Goal: Task Accomplishment & Management: Contribute content

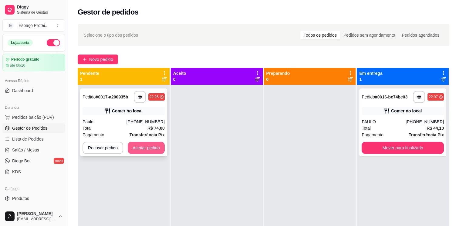
click at [142, 149] on button "Aceitar pedido" at bounding box center [146, 148] width 37 height 12
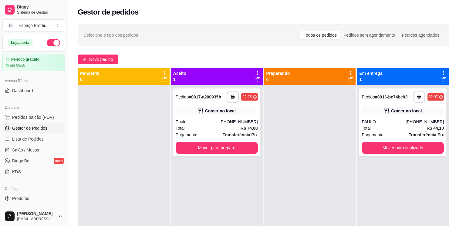
click at [441, 71] on icon at bounding box center [443, 72] width 5 height 5
click at [415, 71] on div "Em entrega 1" at bounding box center [402, 76] width 87 height 12
drag, startPoint x: 395, startPoint y: 116, endPoint x: 315, endPoint y: 117, distance: 79.8
click at [315, 117] on div "**********" at bounding box center [263, 181] width 371 height 226
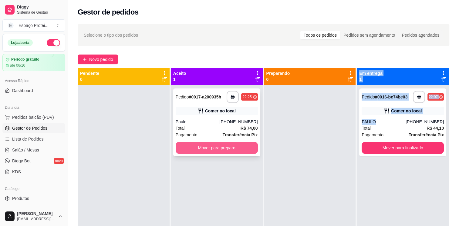
click at [233, 147] on button "Mover para preparo" at bounding box center [217, 148] width 82 height 12
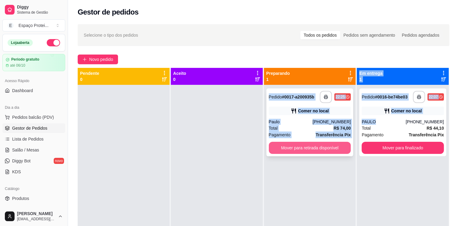
click at [286, 149] on button "Mover para retirada disponível" at bounding box center [310, 148] width 82 height 12
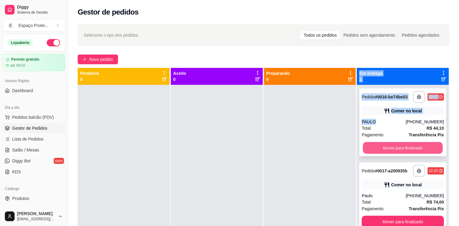
click at [395, 149] on button "Mover para finalizado" at bounding box center [403, 148] width 80 height 12
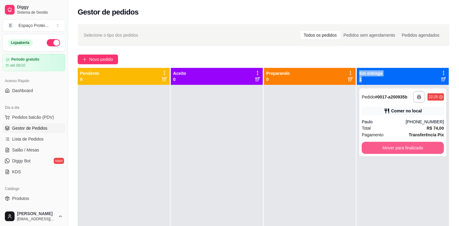
click at [395, 149] on button "Mover para finalizado" at bounding box center [402, 148] width 82 height 12
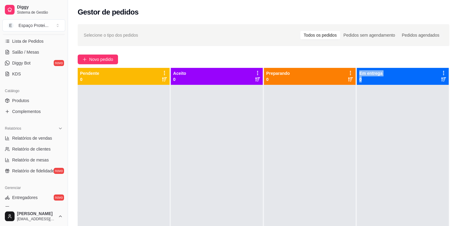
scroll to position [98, 0]
click at [22, 100] on span "Produtos" at bounding box center [20, 100] width 17 height 6
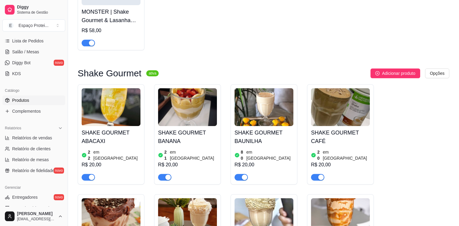
scroll to position [210, 0]
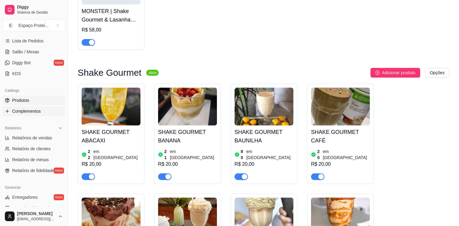
click at [34, 112] on span "Complementos" at bounding box center [26, 111] width 29 height 6
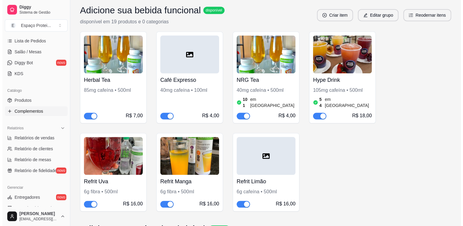
scroll to position [594, 0]
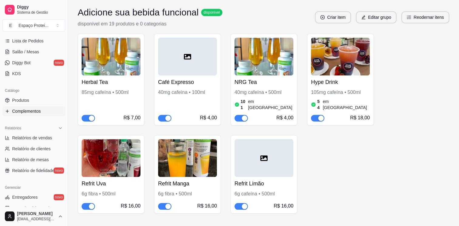
click at [338, 78] on h4 "Hype Drink" at bounding box center [340, 82] width 59 height 8
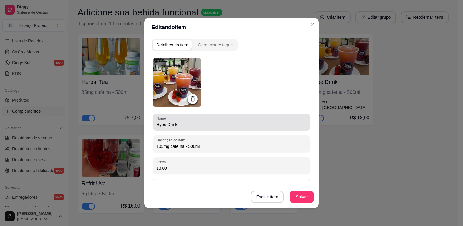
click at [223, 127] on div "Hype Drink" at bounding box center [231, 122] width 150 height 12
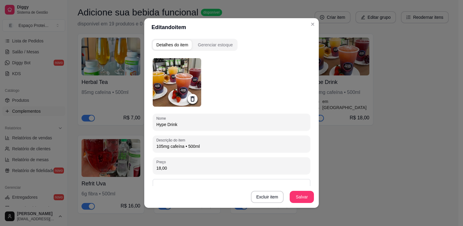
click at [166, 123] on input "Hype Drink" at bounding box center [231, 125] width 150 height 6
paste input "Laranja"
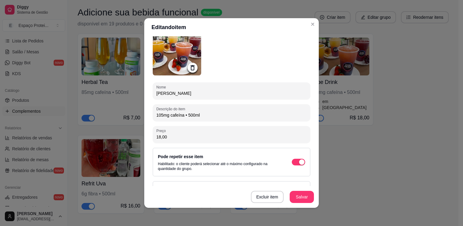
scroll to position [32, 0]
click at [166, 94] on input "[PERSON_NAME]" at bounding box center [231, 93] width 150 height 6
click at [182, 92] on input "Hype Drink Laranja" at bounding box center [231, 93] width 150 height 6
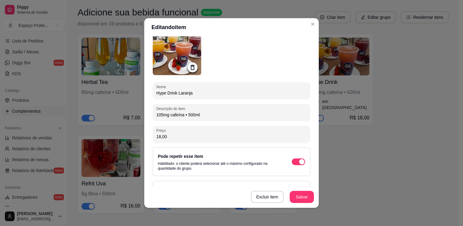
type input "Hype Drink Laranja"
click at [297, 199] on button "Salvar" at bounding box center [302, 197] width 24 height 12
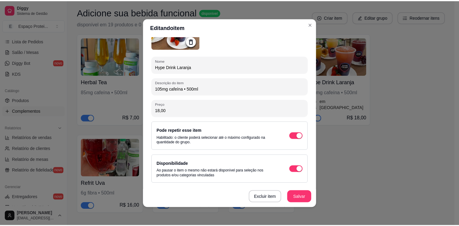
scroll to position [0, 0]
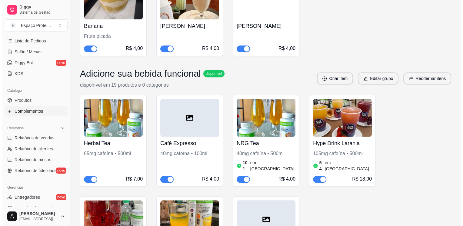
scroll to position [532, 0]
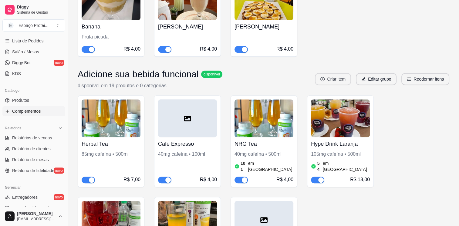
click at [329, 73] on button "Criar item" at bounding box center [333, 79] width 36 height 12
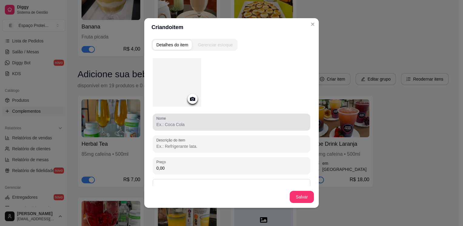
click at [217, 128] on div "Nome" at bounding box center [232, 122] width 158 height 17
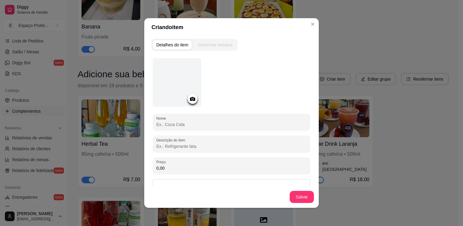
paste input "Hype Drink Laranja"
click at [182, 124] on input "Hype Drink Laranja" at bounding box center [231, 125] width 150 height 6
type input "Hype Drink Limão"
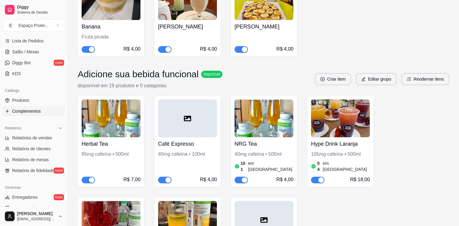
click at [346, 151] on div "105mg cafeína • 500ml" at bounding box center [340, 154] width 59 height 7
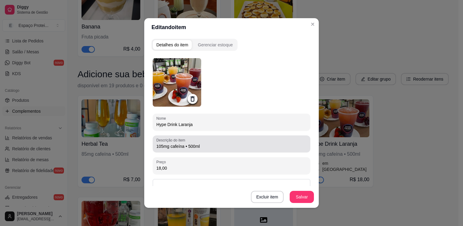
click at [197, 149] on input "105mg cafeína • 500ml" at bounding box center [231, 146] width 150 height 6
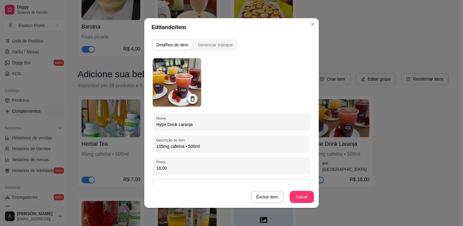
click at [197, 149] on input "105mg cafeína • 500ml" at bounding box center [231, 146] width 150 height 6
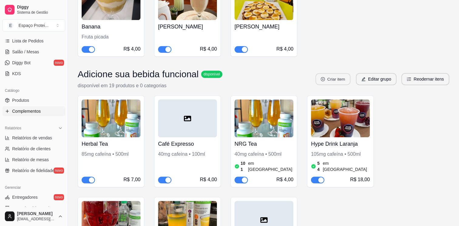
click at [338, 73] on button "Criar item" at bounding box center [332, 79] width 35 height 12
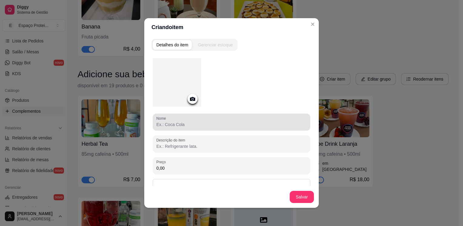
click at [211, 122] on input "Nome" at bounding box center [231, 125] width 150 height 6
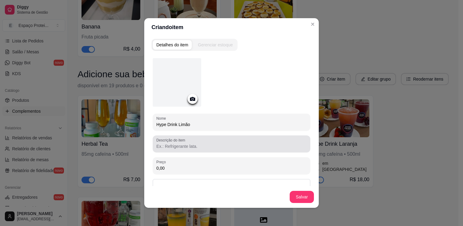
type input "Hype Drink Limão"
click at [193, 145] on input "Descrição do item" at bounding box center [231, 146] width 150 height 6
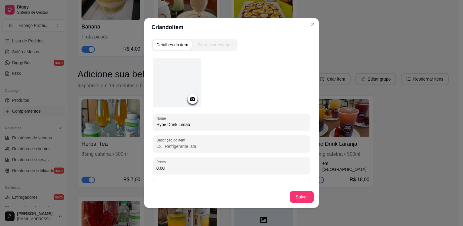
paste input "105mg cafeína • 500ml"
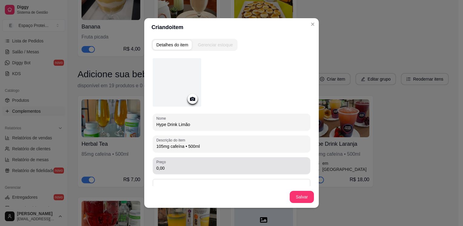
type input "105mg cafeína • 500ml"
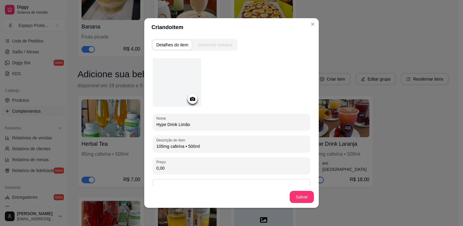
click at [192, 170] on input "0,00" at bounding box center [231, 168] width 150 height 6
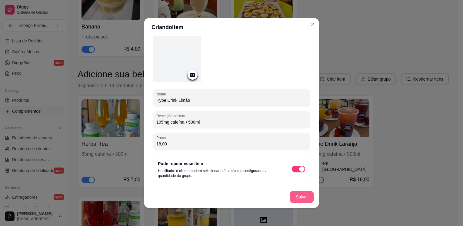
type input "18,00"
click at [300, 199] on button "Salvar" at bounding box center [302, 197] width 24 height 12
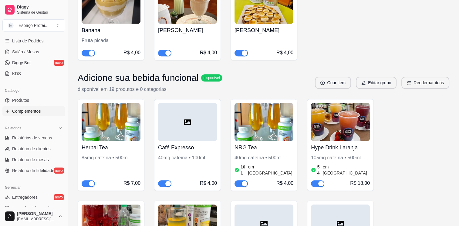
scroll to position [529, 0]
click at [336, 77] on button "Criar item" at bounding box center [333, 83] width 36 height 12
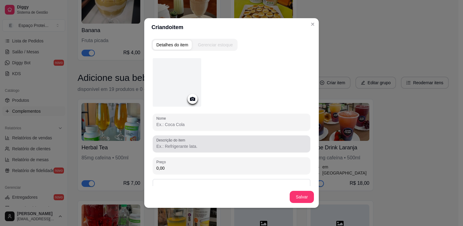
click at [256, 140] on div at bounding box center [231, 144] width 150 height 12
paste input "105mg cafeína • 500ml"
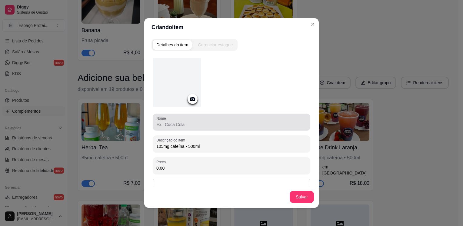
type input "105mg cafeína • 500ml"
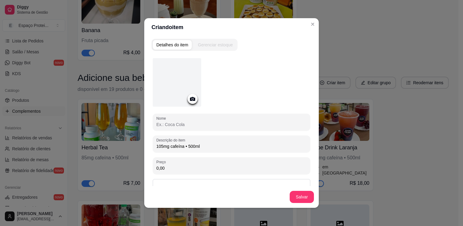
click at [234, 123] on input "Nome" at bounding box center [231, 125] width 150 height 6
type input "Hype Drink Maracujá"
click at [205, 168] on input "0,00" at bounding box center [231, 168] width 150 height 6
type input "18,00"
click at [298, 195] on button "Salvar" at bounding box center [302, 197] width 24 height 12
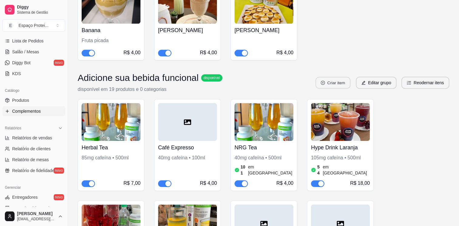
click at [339, 77] on button "Criar item" at bounding box center [332, 83] width 35 height 12
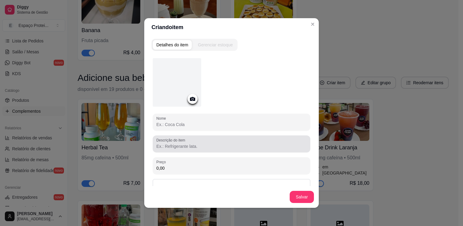
click at [225, 147] on input "Descrição do item" at bounding box center [231, 146] width 150 height 6
paste input "105mg cafeína • 500ml"
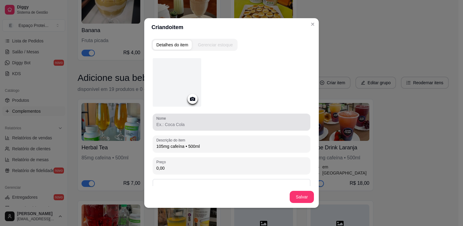
type input "105mg cafeína • 500ml"
click at [204, 125] on input "Nome" at bounding box center [231, 125] width 150 height 6
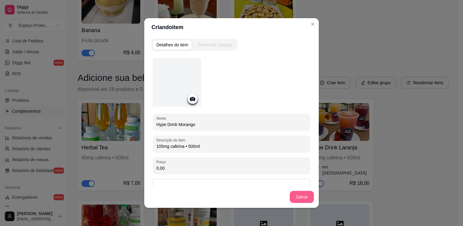
type input "Hype Drink Morango"
click at [303, 197] on button "Salvar" at bounding box center [302, 197] width 24 height 12
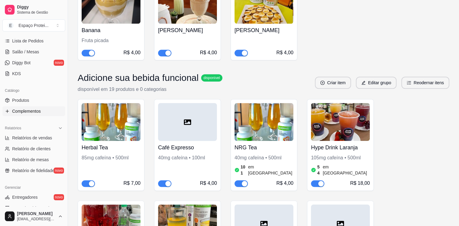
click at [331, 72] on div "Adicione sua bebida funcional disponível disponível em 19 produtos e 0 categori…" at bounding box center [263, 82] width 371 height 21
click at [331, 77] on button "Criar item" at bounding box center [333, 83] width 36 height 12
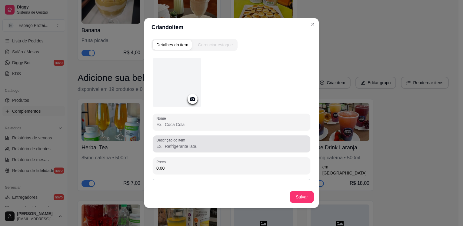
click at [186, 150] on div "Descrição do item" at bounding box center [232, 144] width 158 height 17
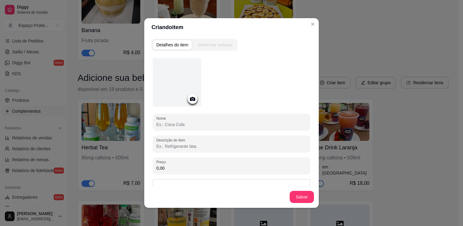
paste input "105mg cafeína • 500ml"
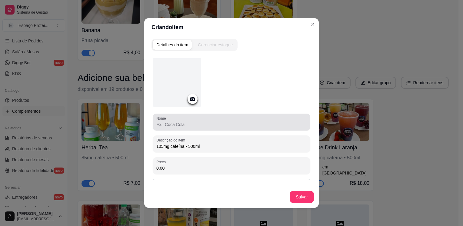
type input "105mg cafeína • 500ml"
click at [181, 128] on div at bounding box center [231, 122] width 150 height 12
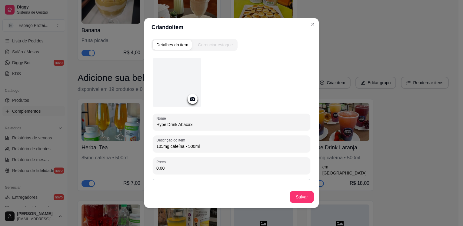
type input "Hype Drink Abacaxi"
click at [304, 203] on button "Salvar" at bounding box center [302, 197] width 24 height 12
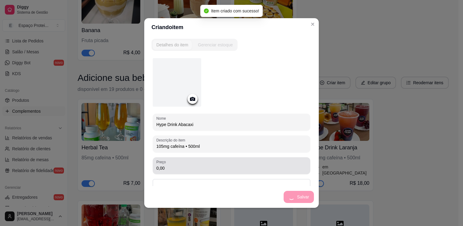
click at [257, 158] on div "Preço 0,00" at bounding box center [232, 165] width 158 height 17
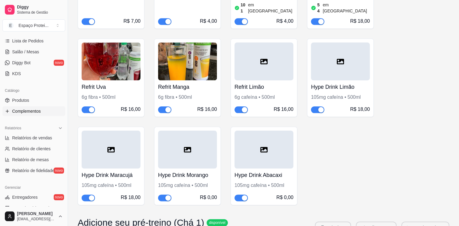
scroll to position [691, 0]
click at [205, 130] on div at bounding box center [187, 149] width 59 height 38
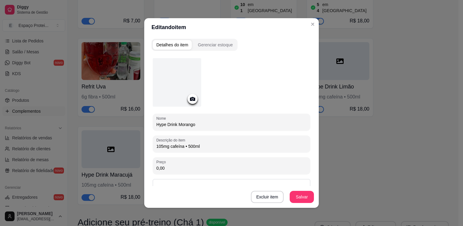
click at [191, 176] on div "Nome Hype Drink Morango Descrição do item 105mg cafeína • 500ml Preço 0,00 Pode…" at bounding box center [232, 149] width 158 height 183
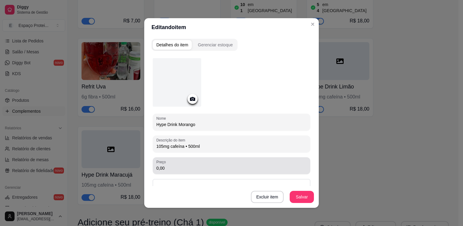
click at [187, 171] on div "0,00" at bounding box center [231, 166] width 150 height 12
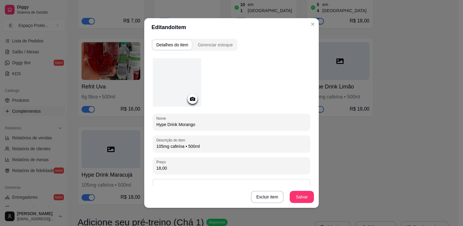
type input "18,00"
click at [301, 198] on button "Salvar" at bounding box center [302, 197] width 24 height 12
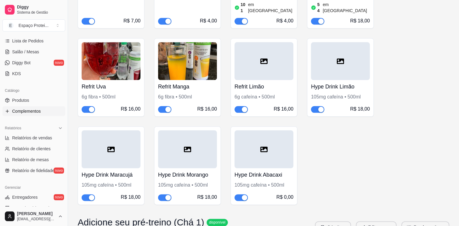
click at [261, 130] on div at bounding box center [263, 149] width 59 height 38
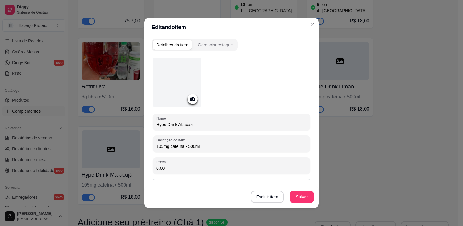
click at [222, 167] on input "0,00" at bounding box center [231, 168] width 150 height 6
type input "18,00"
click at [308, 195] on button "Salvar" at bounding box center [302, 197] width 24 height 12
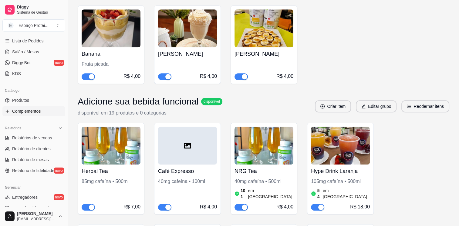
scroll to position [505, 0]
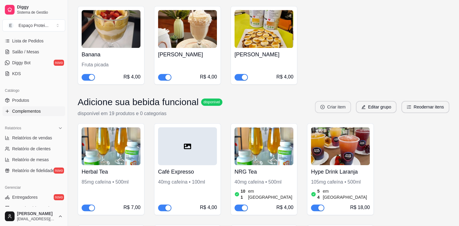
click at [337, 101] on button "Criar item" at bounding box center [333, 107] width 36 height 12
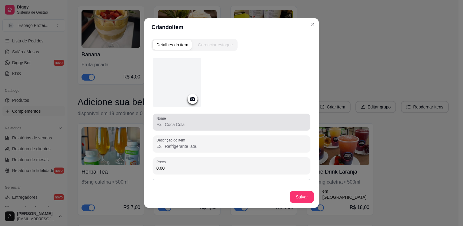
click at [250, 126] on input "Nome" at bounding box center [231, 125] width 150 height 6
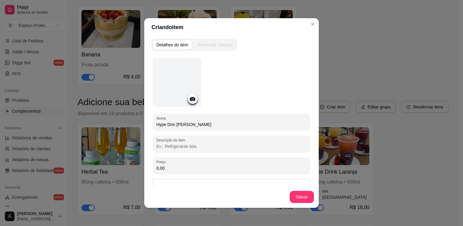
click at [175, 126] on input "Hype Drin [PERSON_NAME]" at bounding box center [231, 125] width 150 height 6
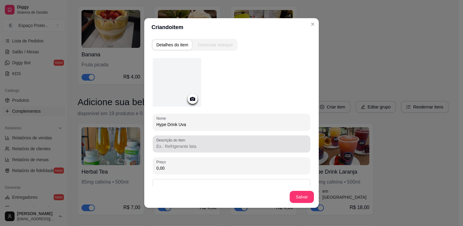
type input "Hype Drink Uva"
click at [204, 148] on input "Descrição do item" at bounding box center [231, 146] width 150 height 6
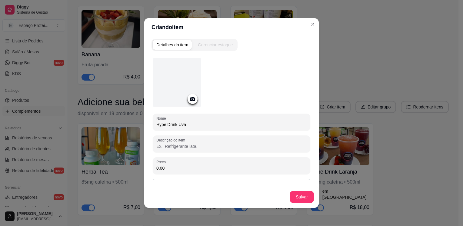
paste input "105mg cafeína • 500ml"
type input "105mg cafeína • 500ml"
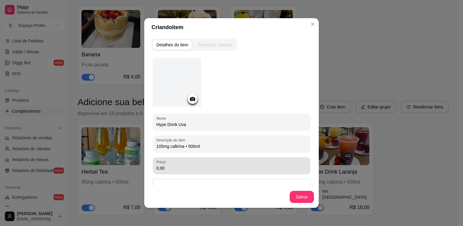
click at [174, 172] on div "Preço 0,00" at bounding box center [232, 165] width 158 height 17
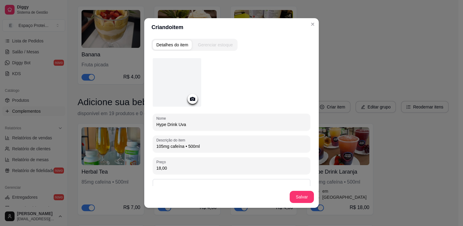
type input "18,00"
click at [300, 191] on button "Salvar" at bounding box center [302, 197] width 24 height 12
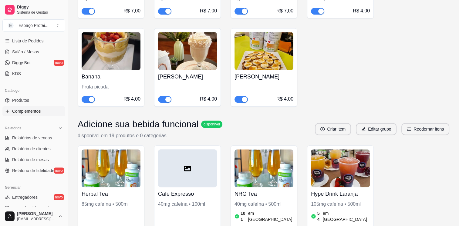
scroll to position [482, 0]
